Goal: Information Seeking & Learning: Learn about a topic

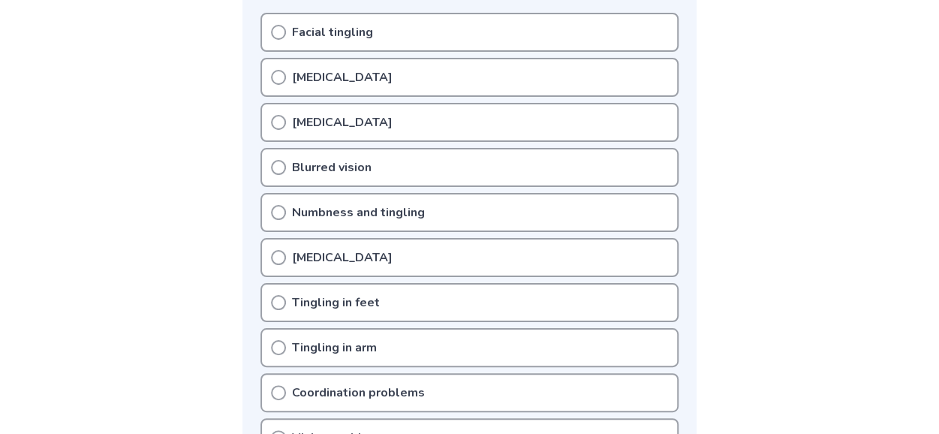
scroll to position [336, 0]
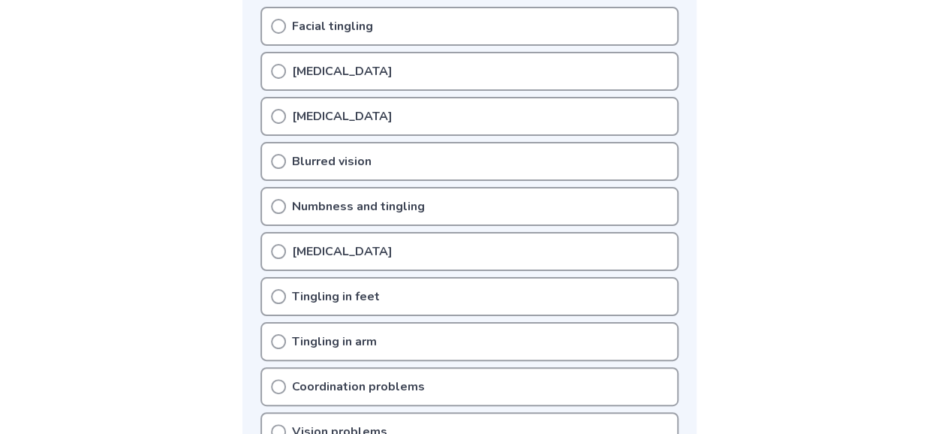
click at [279, 27] on icon at bounding box center [278, 26] width 15 height 15
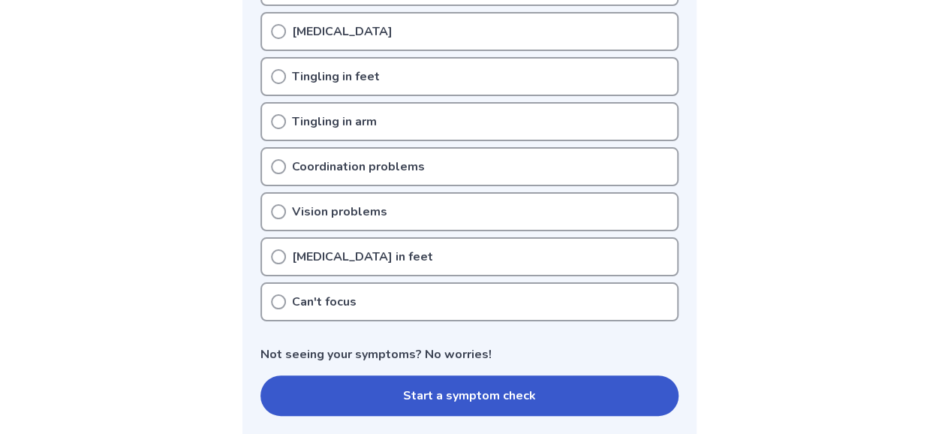
scroll to position [557, 0]
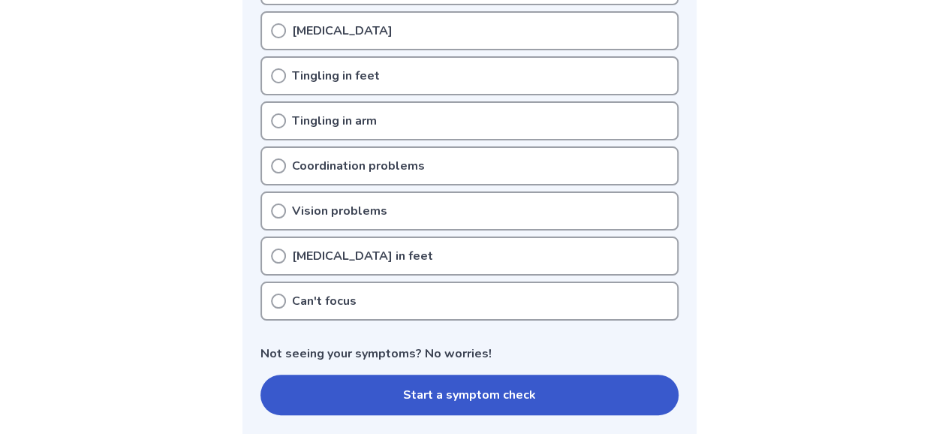
click at [279, 263] on div "[MEDICAL_DATA] in feet" at bounding box center [469, 255] width 418 height 39
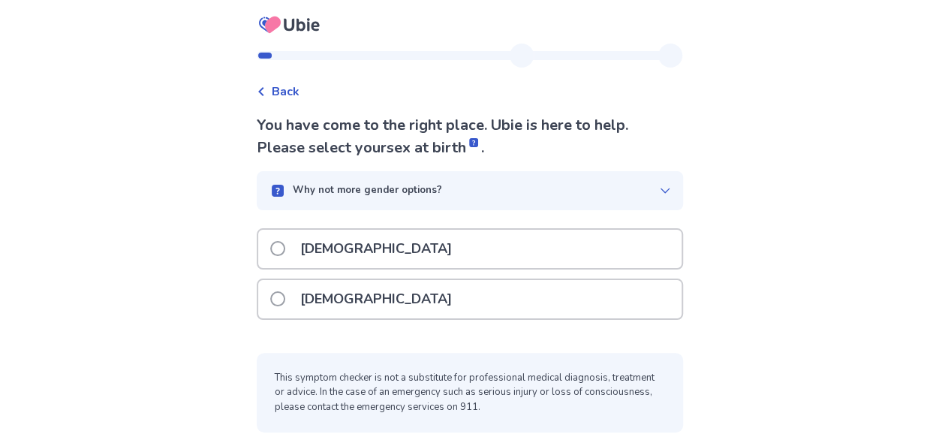
click at [285, 248] on span at bounding box center [277, 248] width 15 height 15
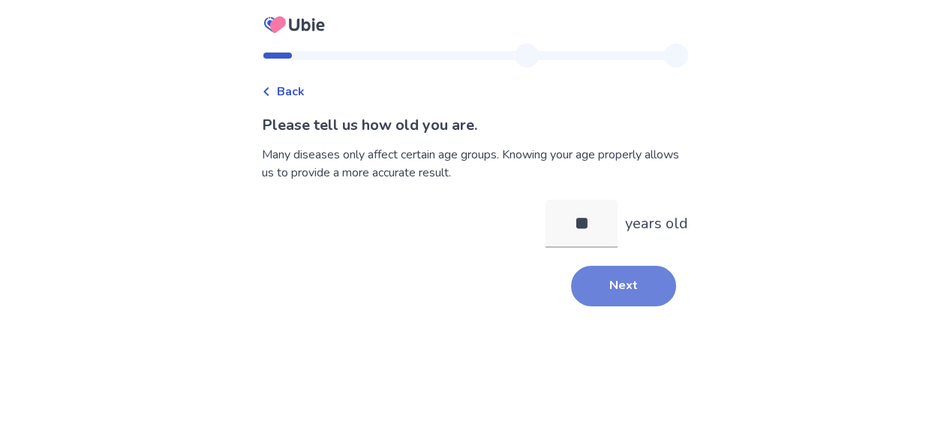
type input "**"
click at [641, 292] on button "Next" at bounding box center [623, 286] width 105 height 41
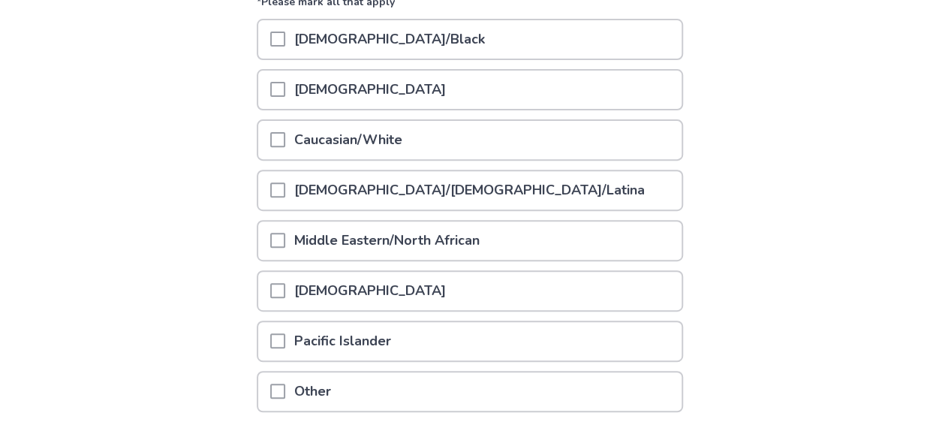
scroll to position [211, 0]
click at [282, 137] on span at bounding box center [277, 140] width 15 height 15
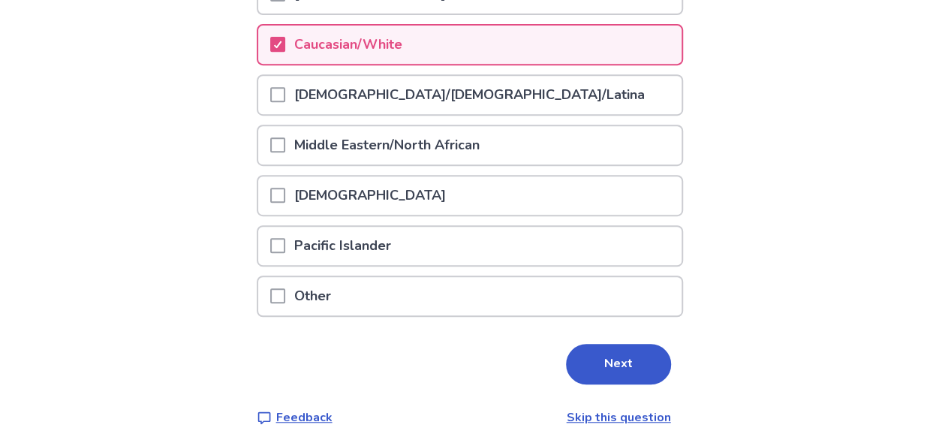
scroll to position [323, 0]
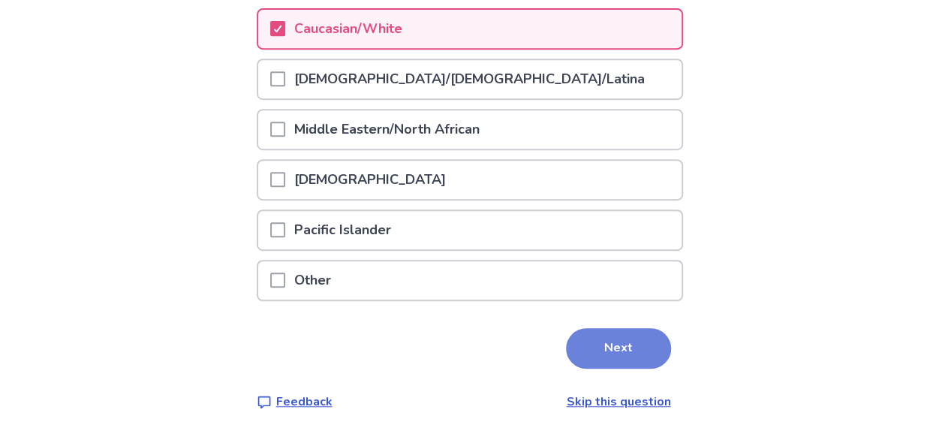
click at [615, 348] on button "Next" at bounding box center [618, 348] width 105 height 41
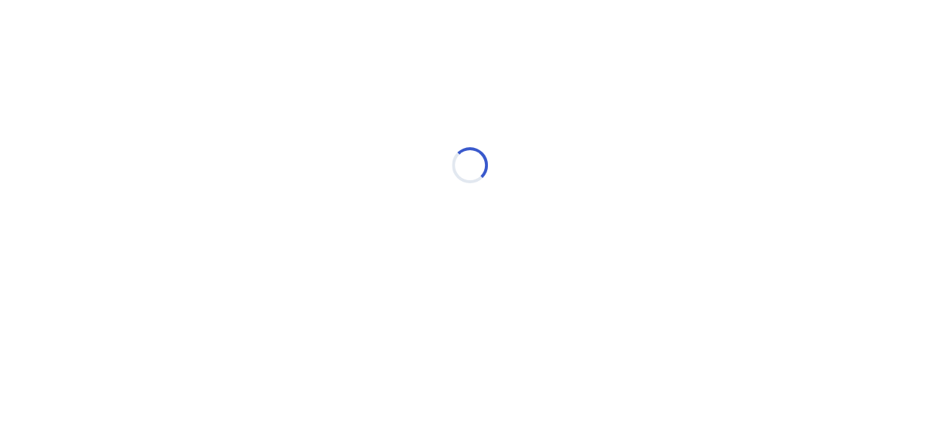
scroll to position [0, 0]
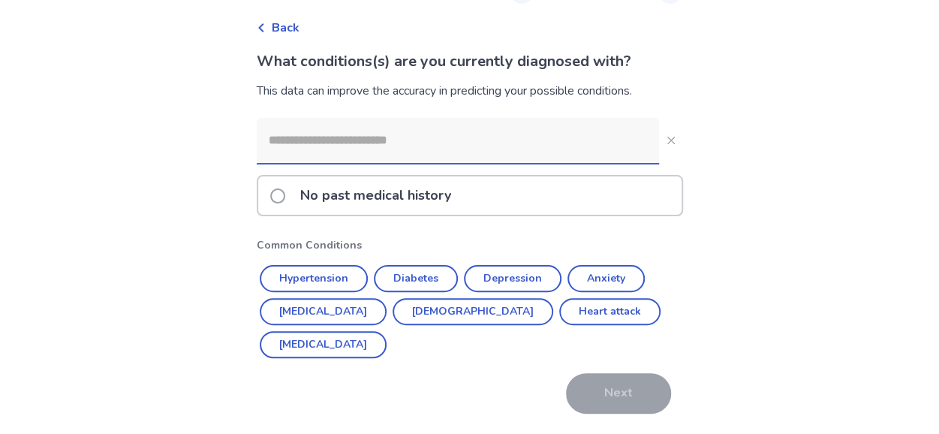
scroll to position [77, 0]
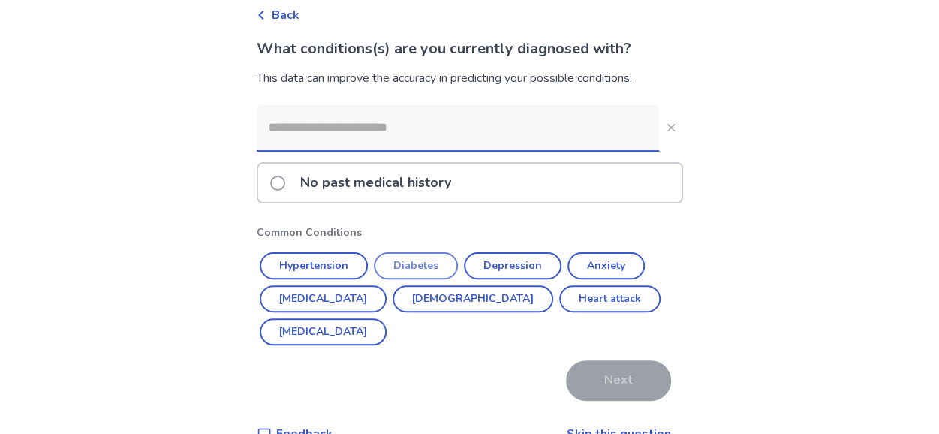
click at [426, 261] on button "Diabetes" at bounding box center [416, 265] width 84 height 27
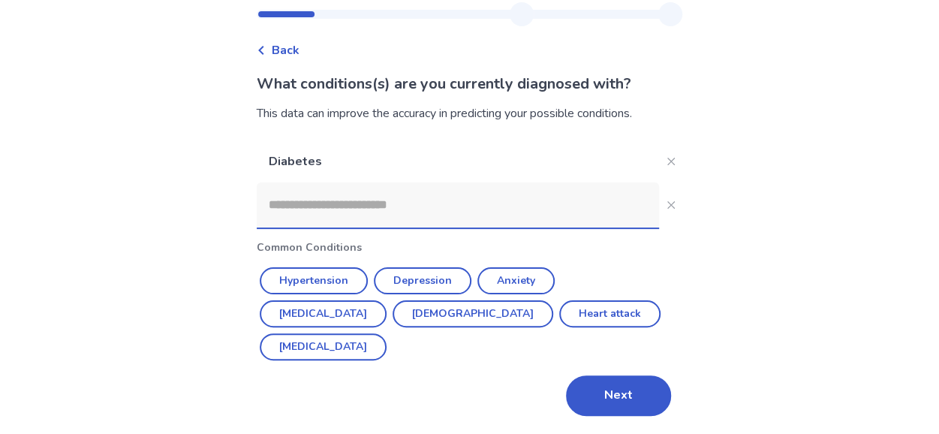
scroll to position [8, 0]
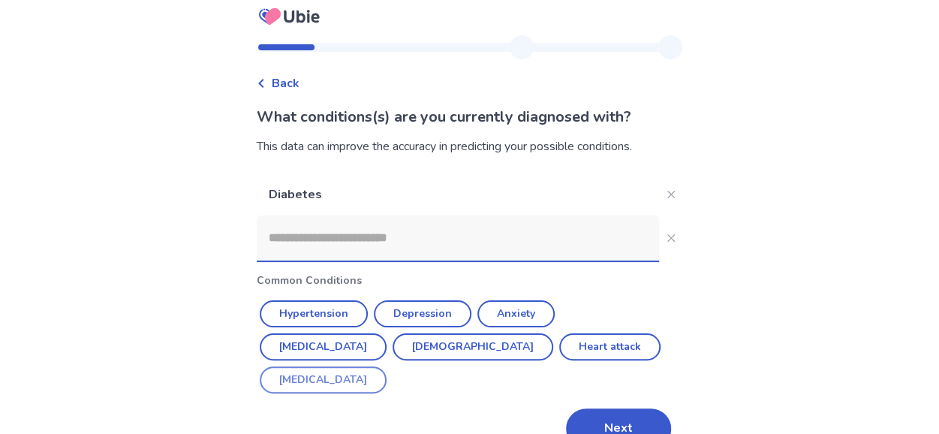
click at [387, 366] on button "ADHD" at bounding box center [323, 379] width 127 height 27
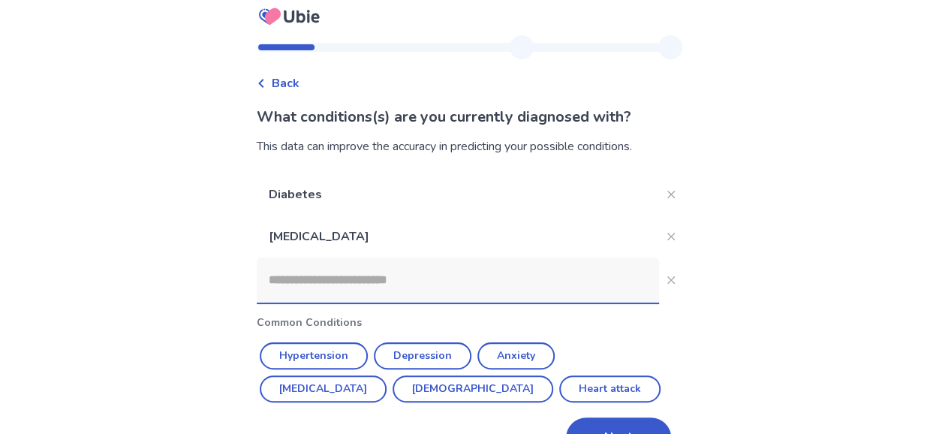
scroll to position [50, 0]
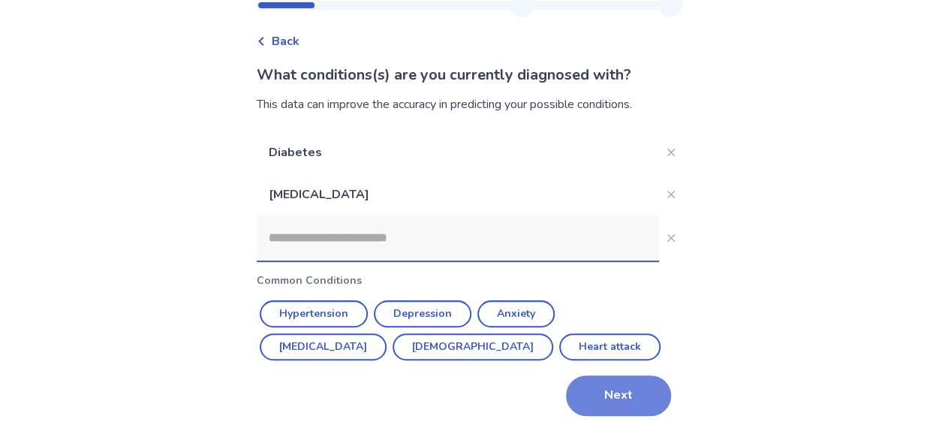
click at [626, 399] on button "Next" at bounding box center [618, 395] width 105 height 41
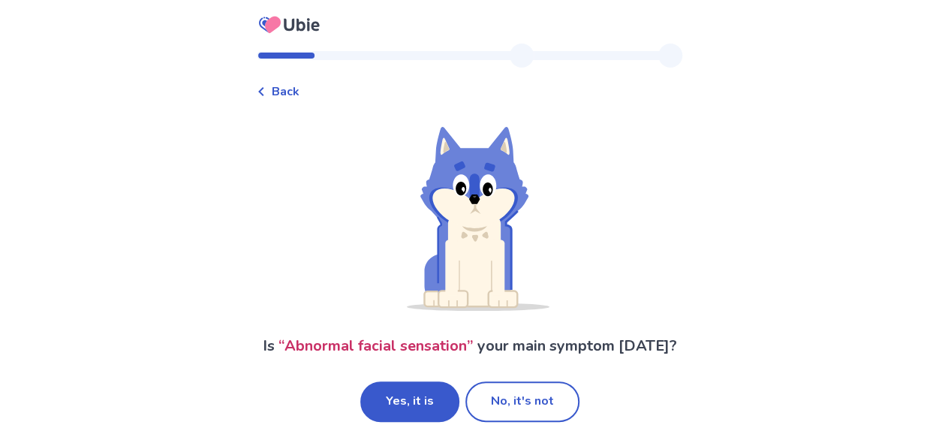
scroll to position [12, 0]
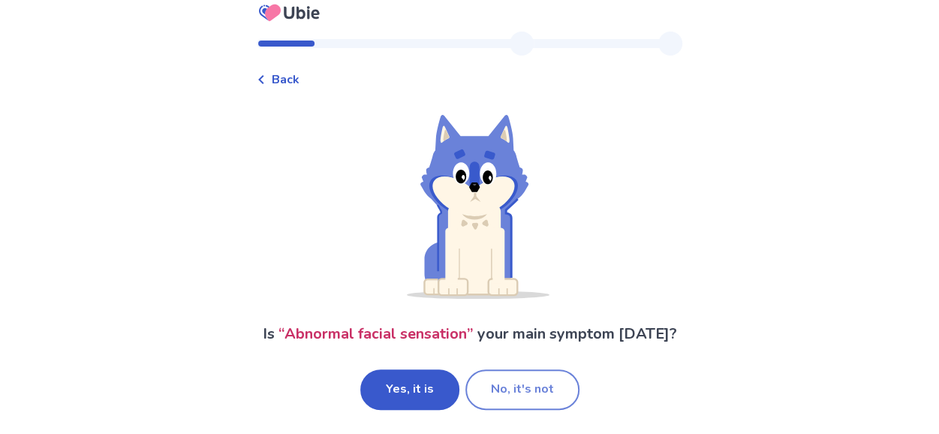
click at [522, 397] on button "No, it's not" at bounding box center [522, 389] width 114 height 41
